Goal: Task Accomplishment & Management: Use online tool/utility

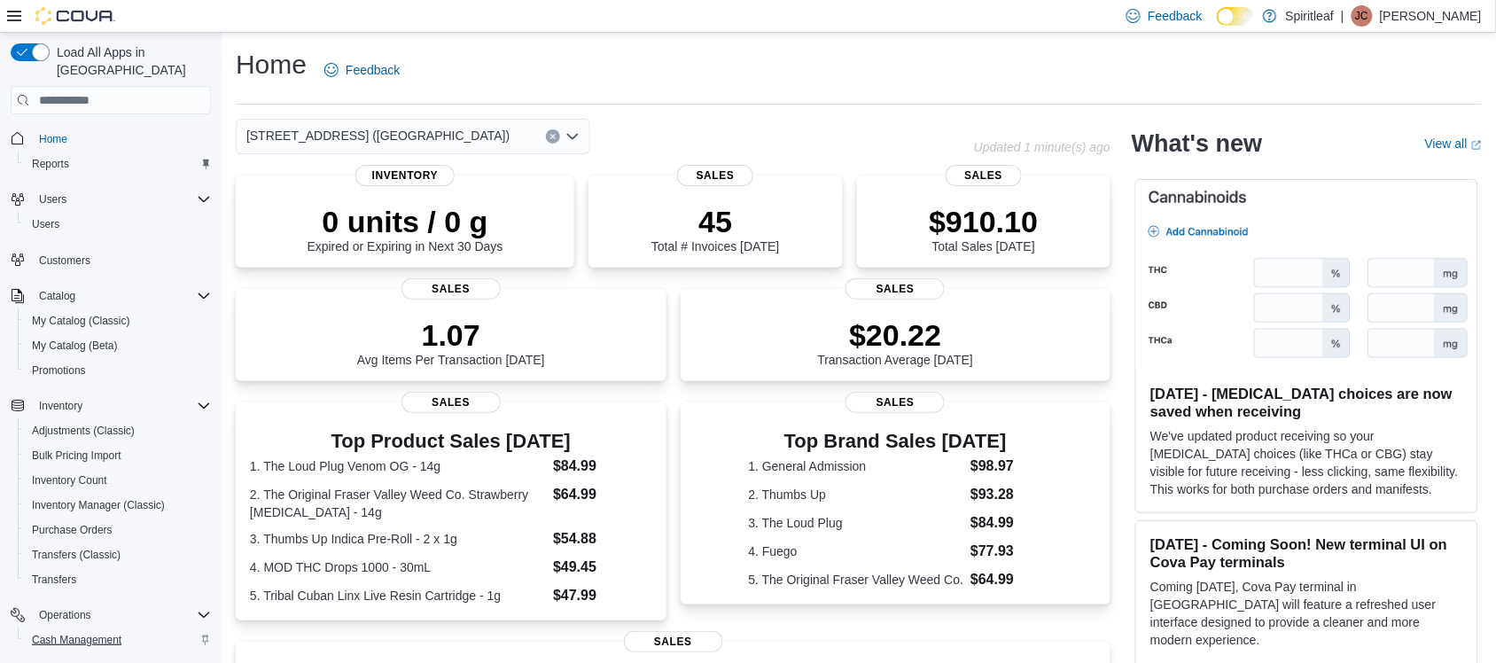
scroll to position [89, 0]
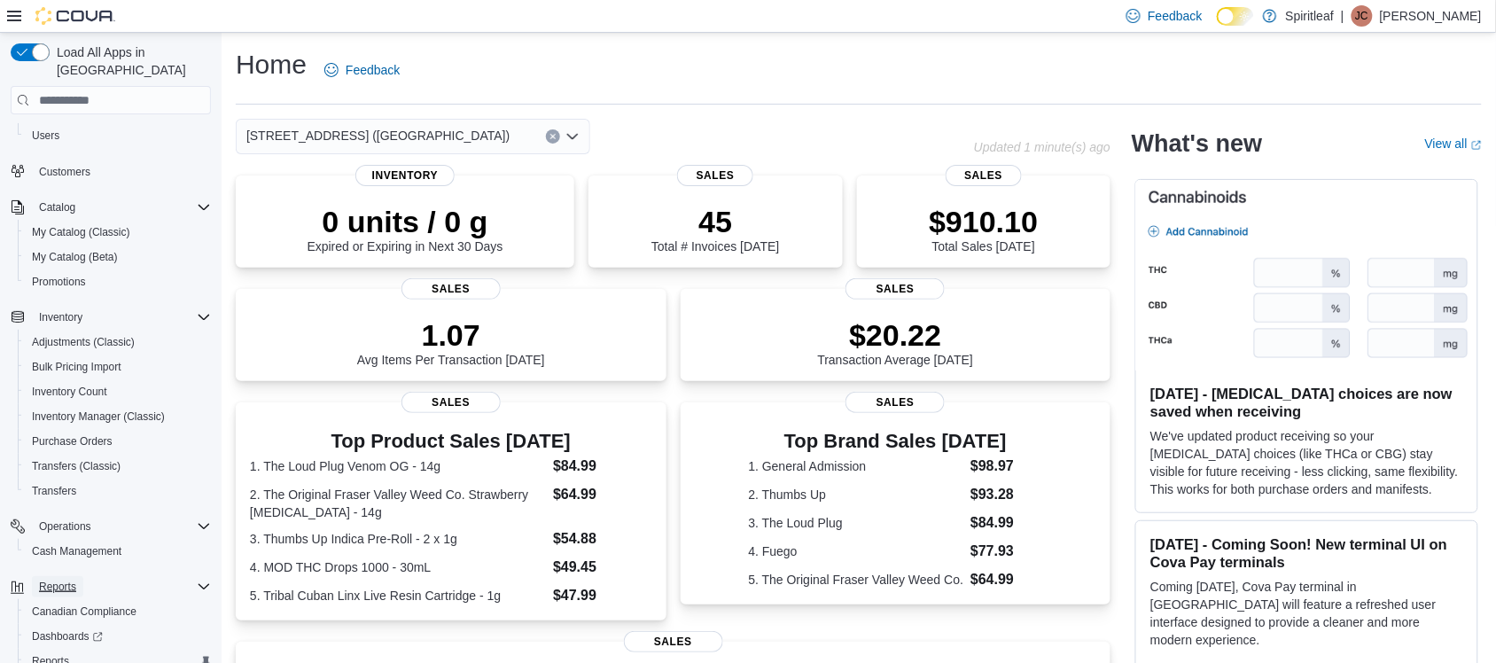
click at [80, 576] on button "Reports" at bounding box center [57, 586] width 51 height 21
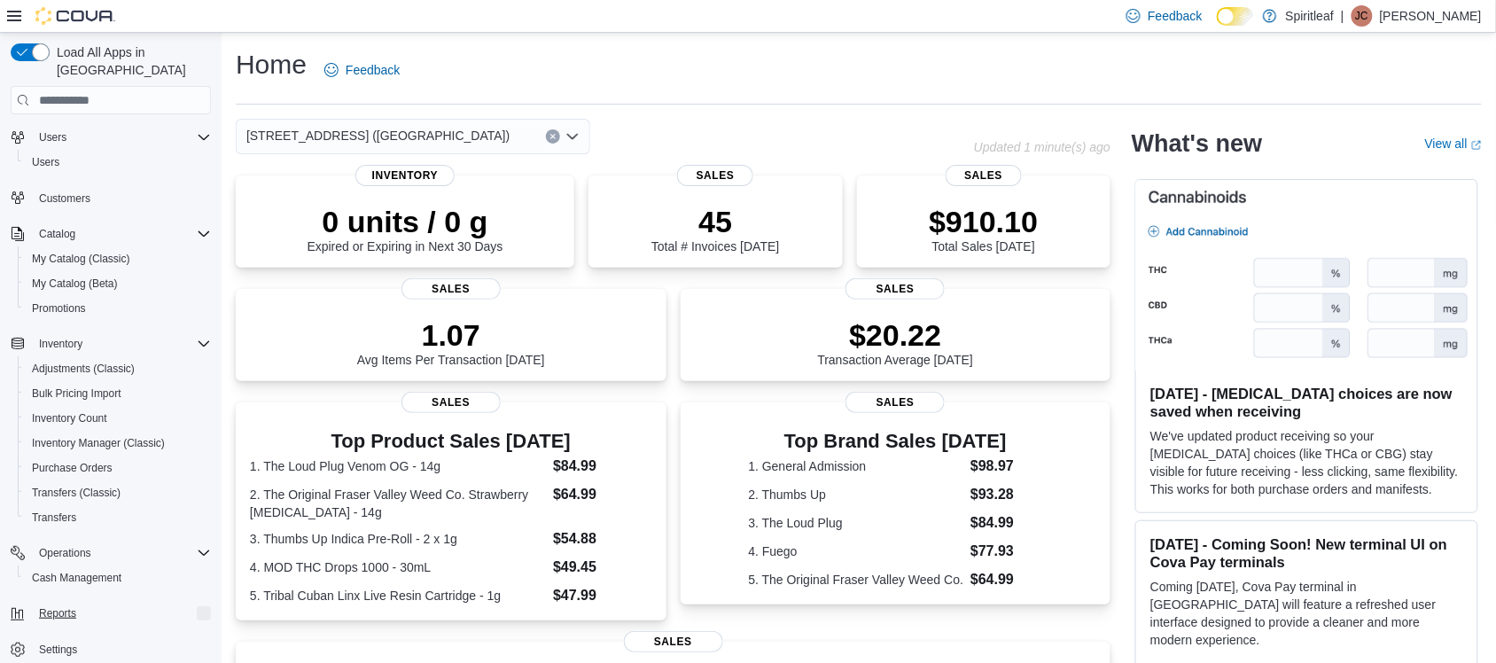
scroll to position [58, 0]
click at [81, 606] on button "Reports" at bounding box center [57, 616] width 51 height 21
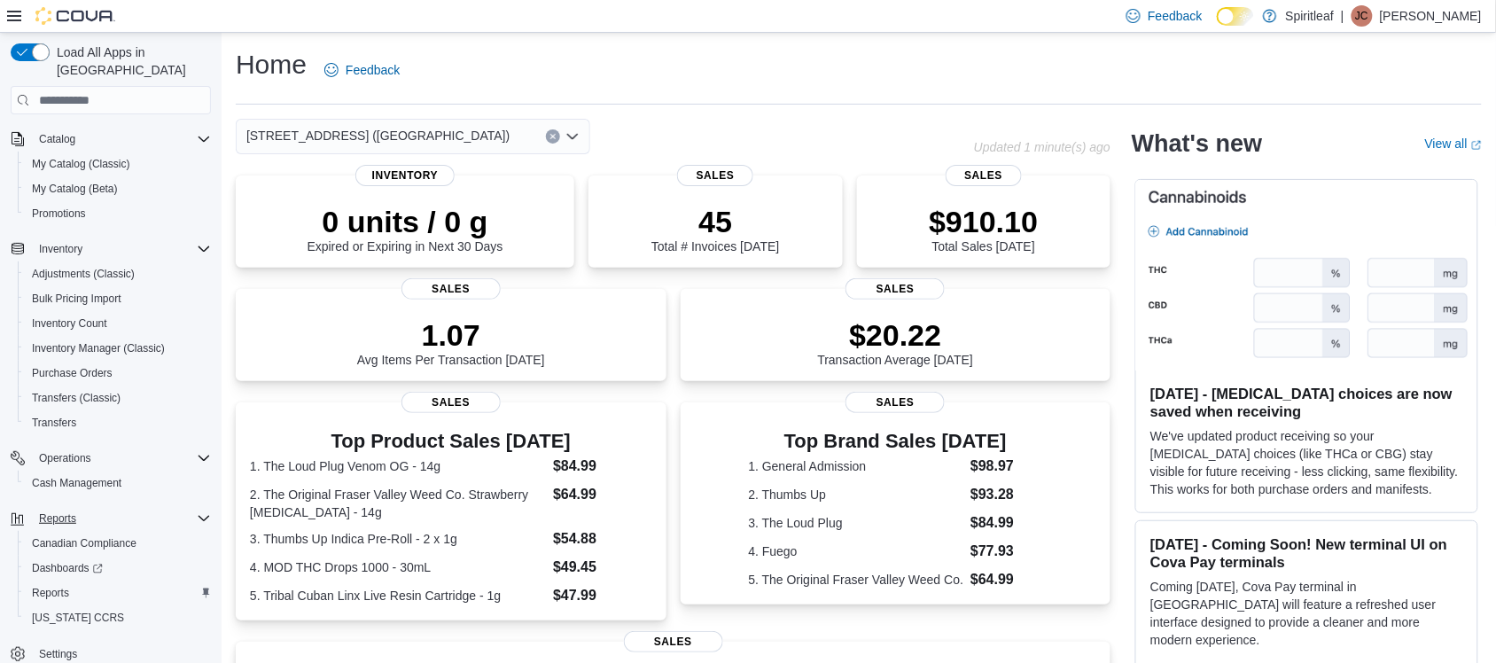
scroll to position [156, 0]
click at [59, 587] on span "Reports" at bounding box center [50, 594] width 37 height 14
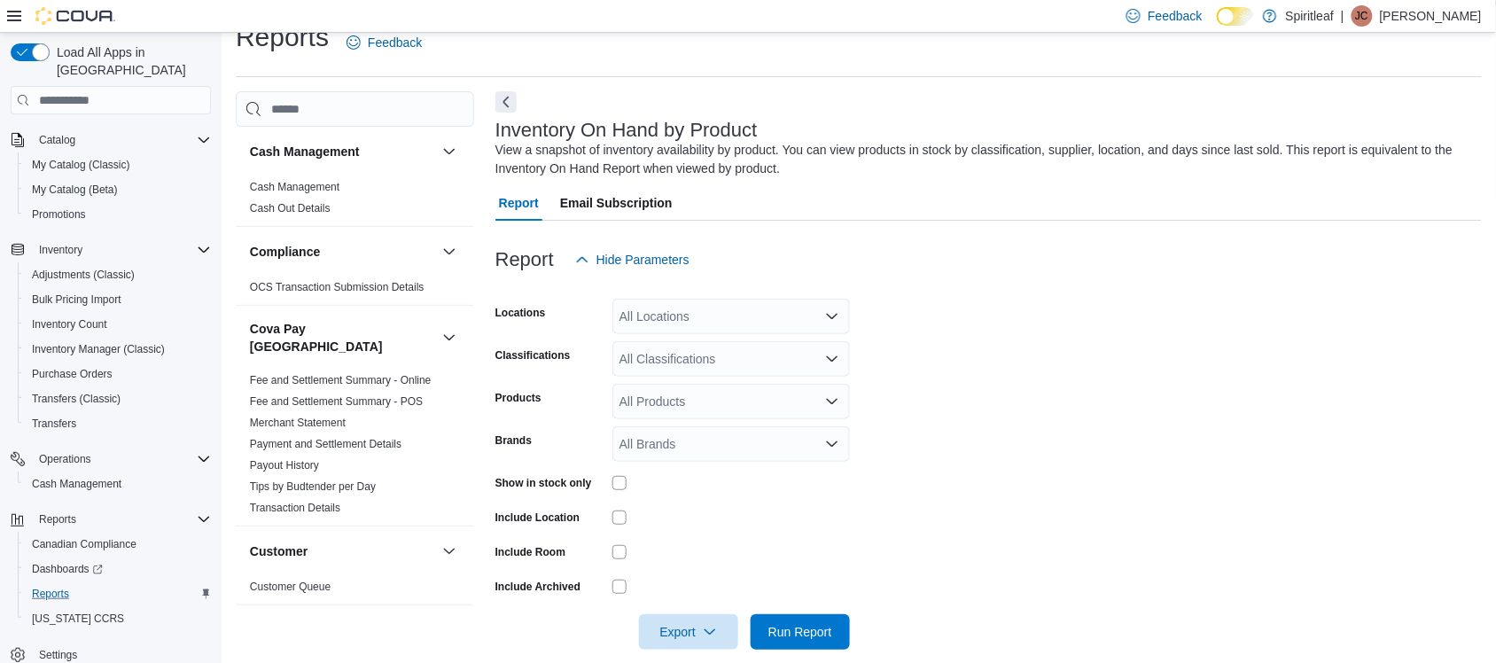
scroll to position [49, 0]
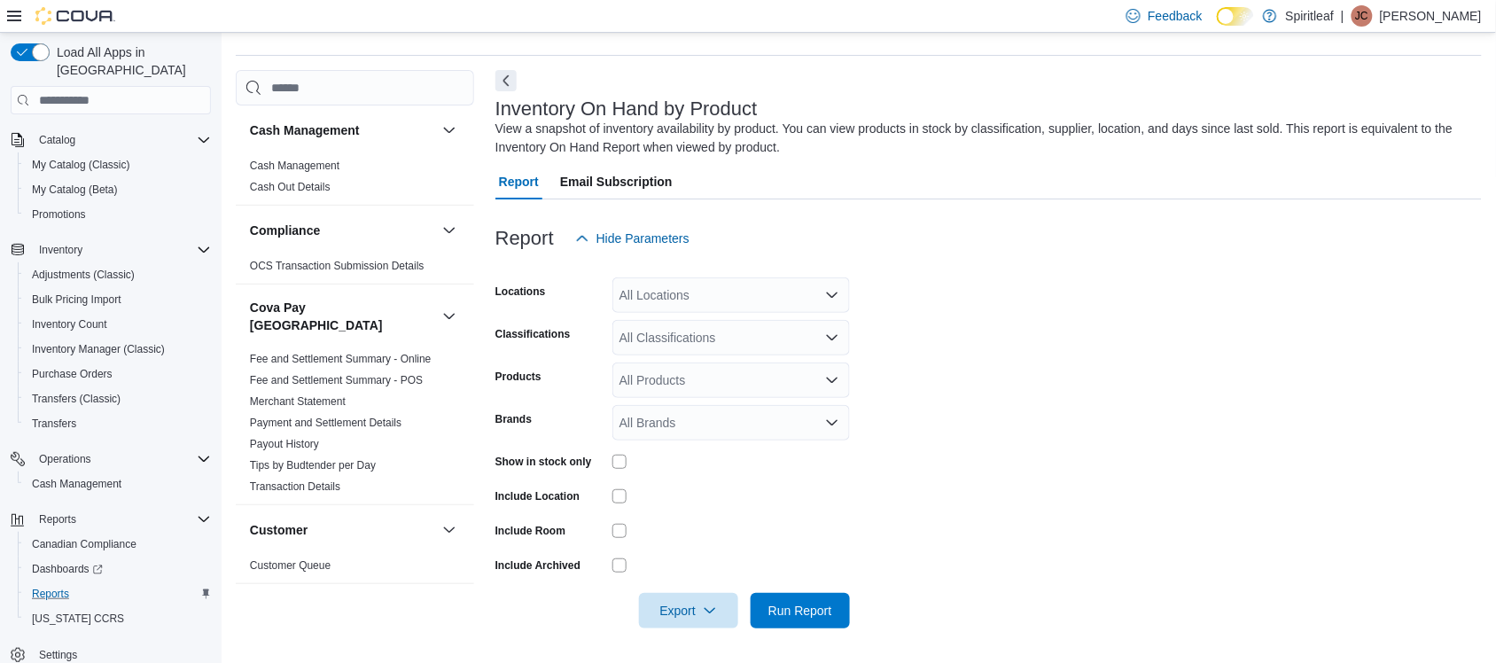
click at [667, 298] on div "All Locations" at bounding box center [730, 294] width 237 height 35
type input "***"
click at [688, 324] on span "[STREET_ADDRESS] ([GEOGRAPHIC_DATA])" at bounding box center [808, 325] width 263 height 18
click at [970, 520] on form "Locations [STREET_ADDRESS] (Brampton) Classifications All Classifications Produ…" at bounding box center [988, 442] width 986 height 372
click at [680, 603] on span "Export" at bounding box center [688, 609] width 78 height 35
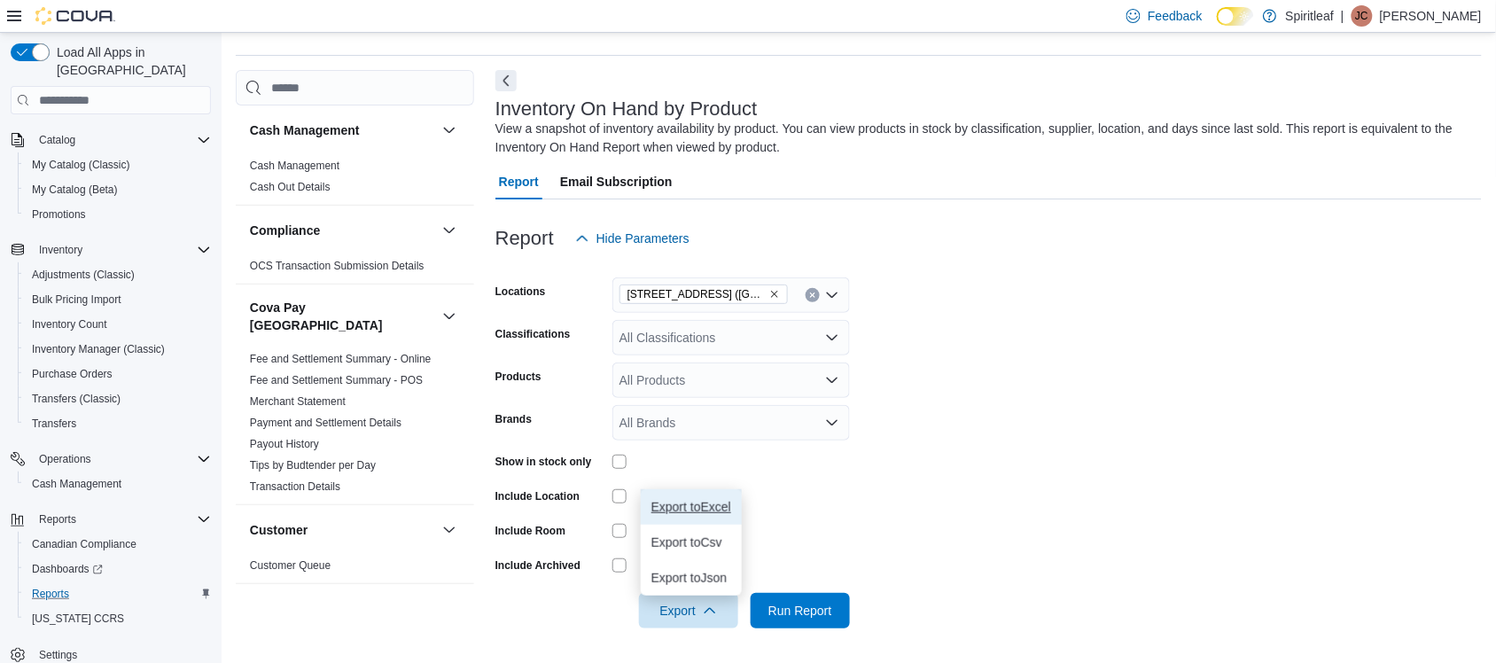
click at [735, 505] on button "Export to Excel" at bounding box center [691, 506] width 101 height 35
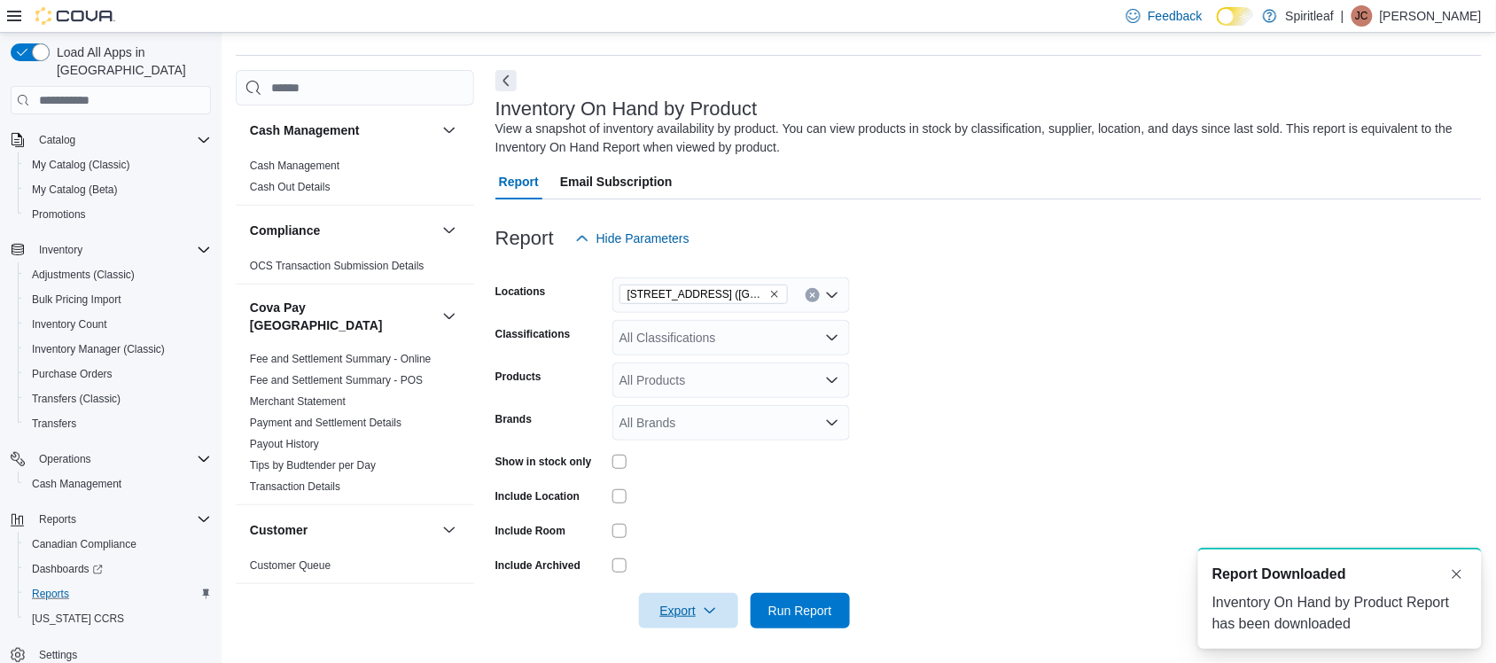
scroll to position [0, 0]
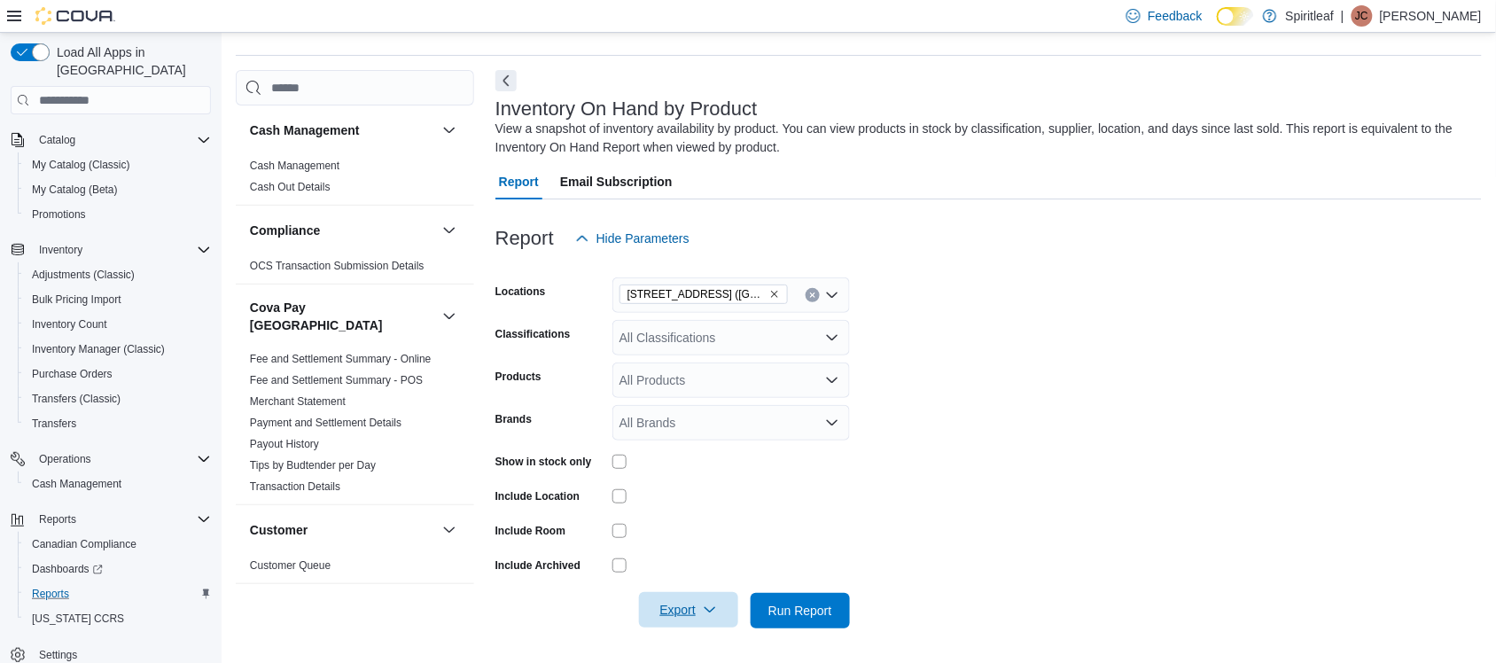
click at [680, 608] on span "Export" at bounding box center [688, 609] width 78 height 35
click at [694, 515] on button "Export to Excel" at bounding box center [691, 506] width 101 height 35
click at [1400, 304] on form "Locations [STREET_ADDRESS] (Brampton) Classifications All Classifications Produ…" at bounding box center [988, 442] width 986 height 372
